Goal: Transaction & Acquisition: Purchase product/service

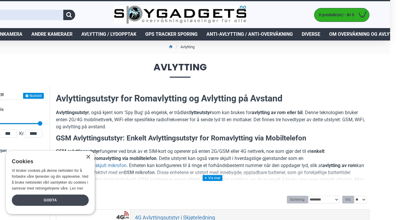
click at [51, 199] on div "Godta" at bounding box center [50, 199] width 77 height 11
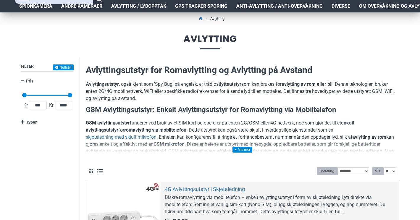
scroll to position [68, 2]
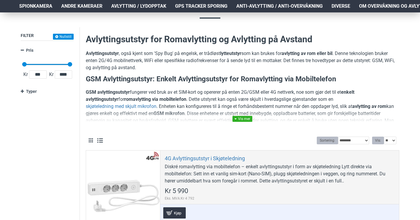
click at [233, 117] on link at bounding box center [242, 119] width 20 height 6
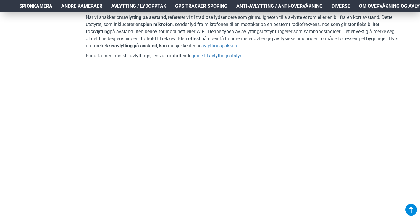
scroll to position [275, 2]
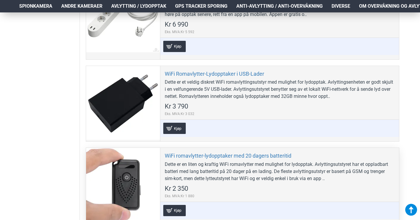
scroll to position [1220, 2]
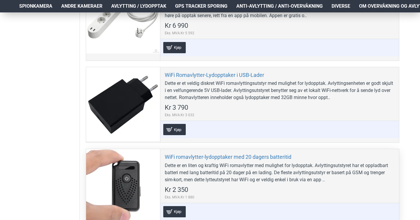
click at [121, 159] on div at bounding box center [123, 186] width 74 height 74
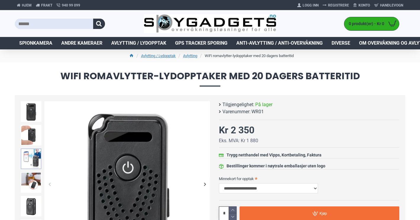
click at [28, 162] on img at bounding box center [31, 158] width 21 height 21
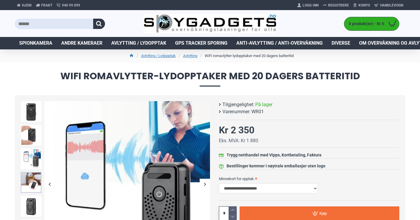
click at [30, 173] on img at bounding box center [31, 182] width 21 height 21
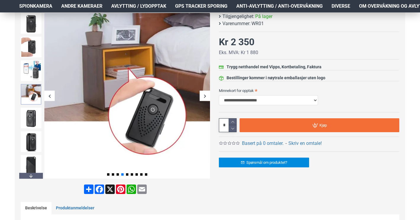
scroll to position [89, 0]
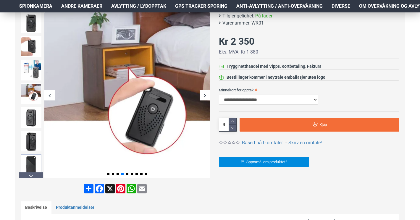
click at [28, 159] on img at bounding box center [31, 164] width 21 height 21
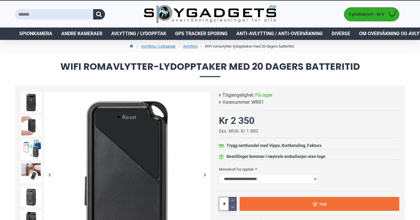
scroll to position [0, 0]
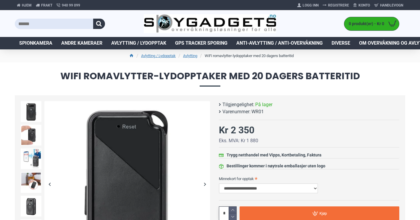
click at [254, 186] on select "**********" at bounding box center [268, 188] width 99 height 10
select select "***"
click at [219, 183] on select "**********" at bounding box center [268, 188] width 99 height 10
click at [260, 172] on div "WiFi romavlytter-lydopptaker med 20 dagers batteritid Tilgjengelighet: På lager…" at bounding box center [309, 170] width 180 height 138
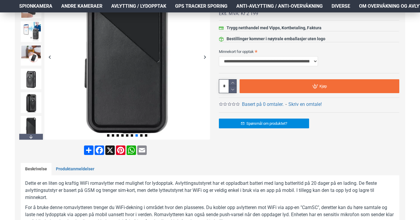
scroll to position [148, 0]
